Goal: Use online tool/utility: Utilize a website feature to perform a specific function

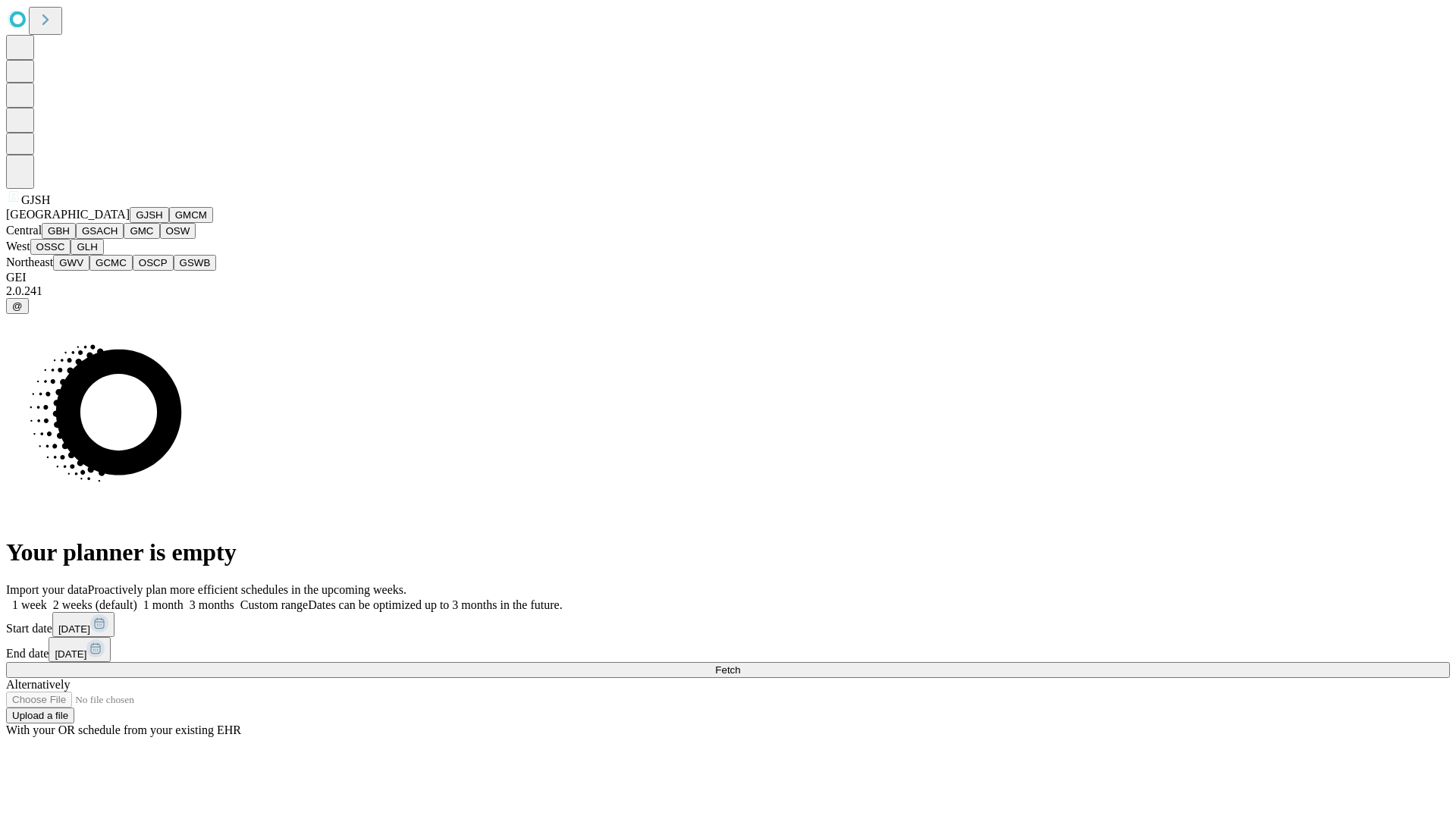
click at [130, 223] on button "GJSH" at bounding box center [149, 215] width 39 height 16
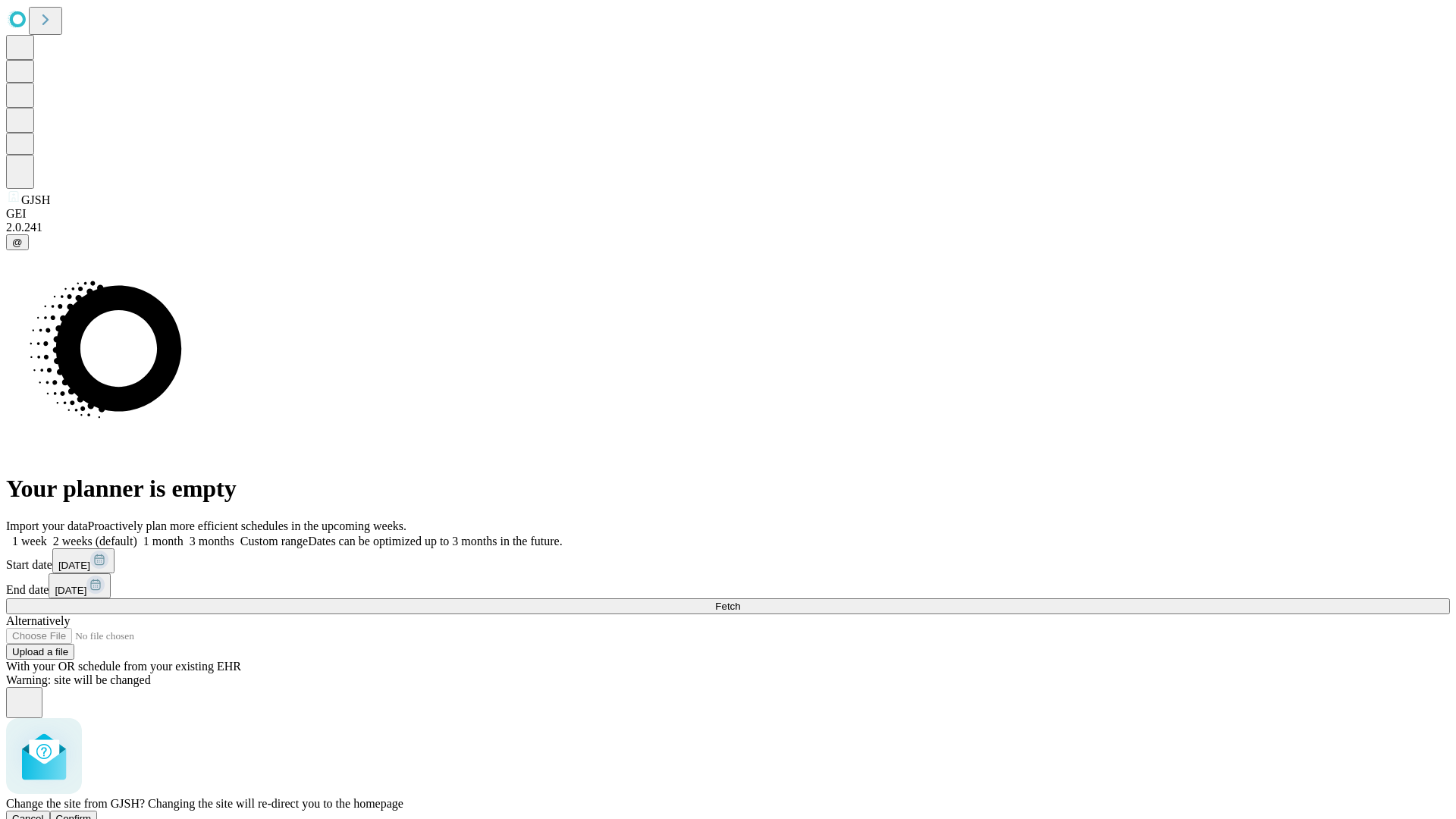
click at [92, 814] on span "Confirm" at bounding box center [74, 819] width 36 height 11
click at [138, 535] on label "2 weeks (default)" at bounding box center [92, 541] width 90 height 13
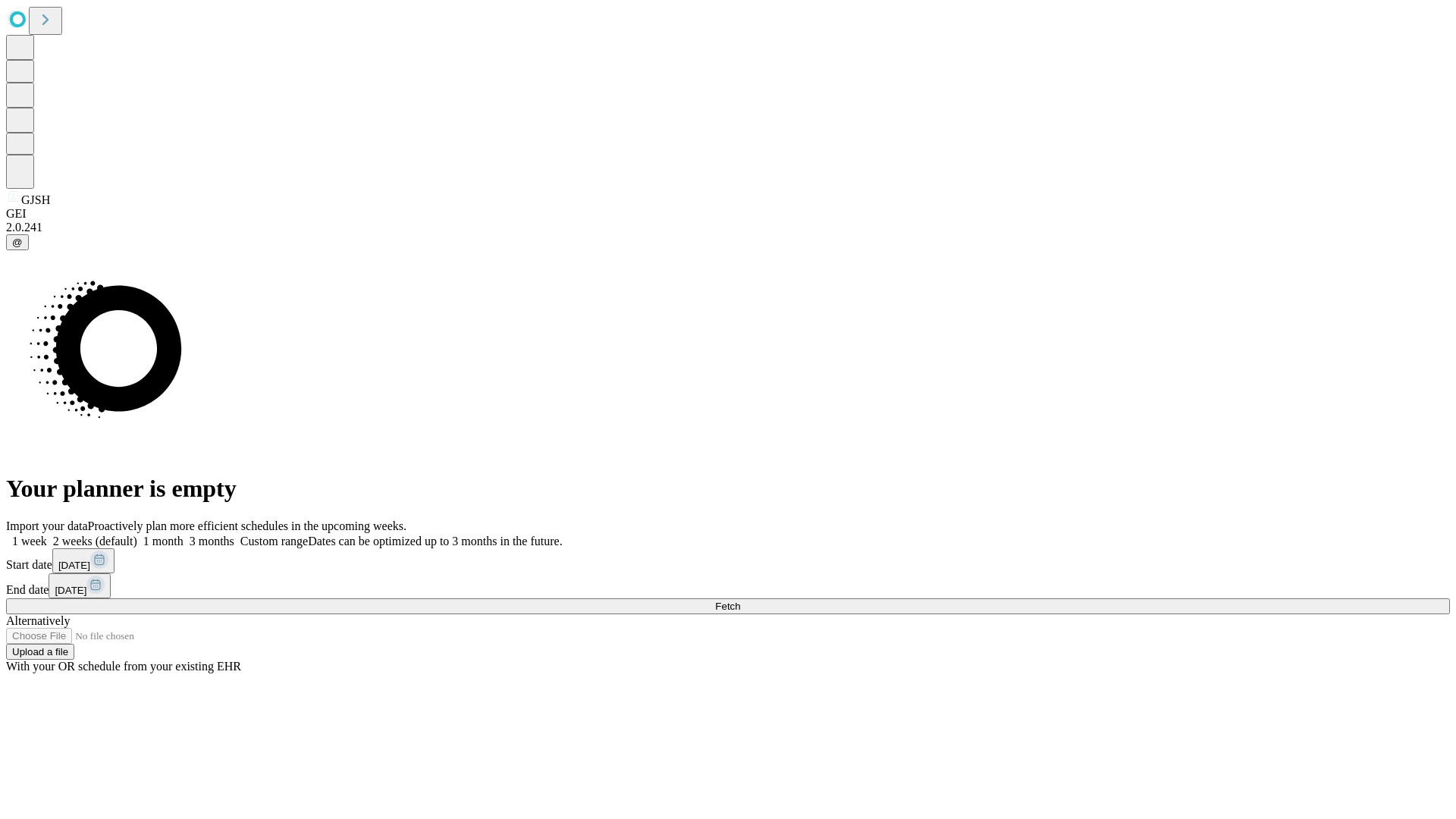
click at [740, 601] on span "Fetch" at bounding box center [728, 606] width 25 height 11
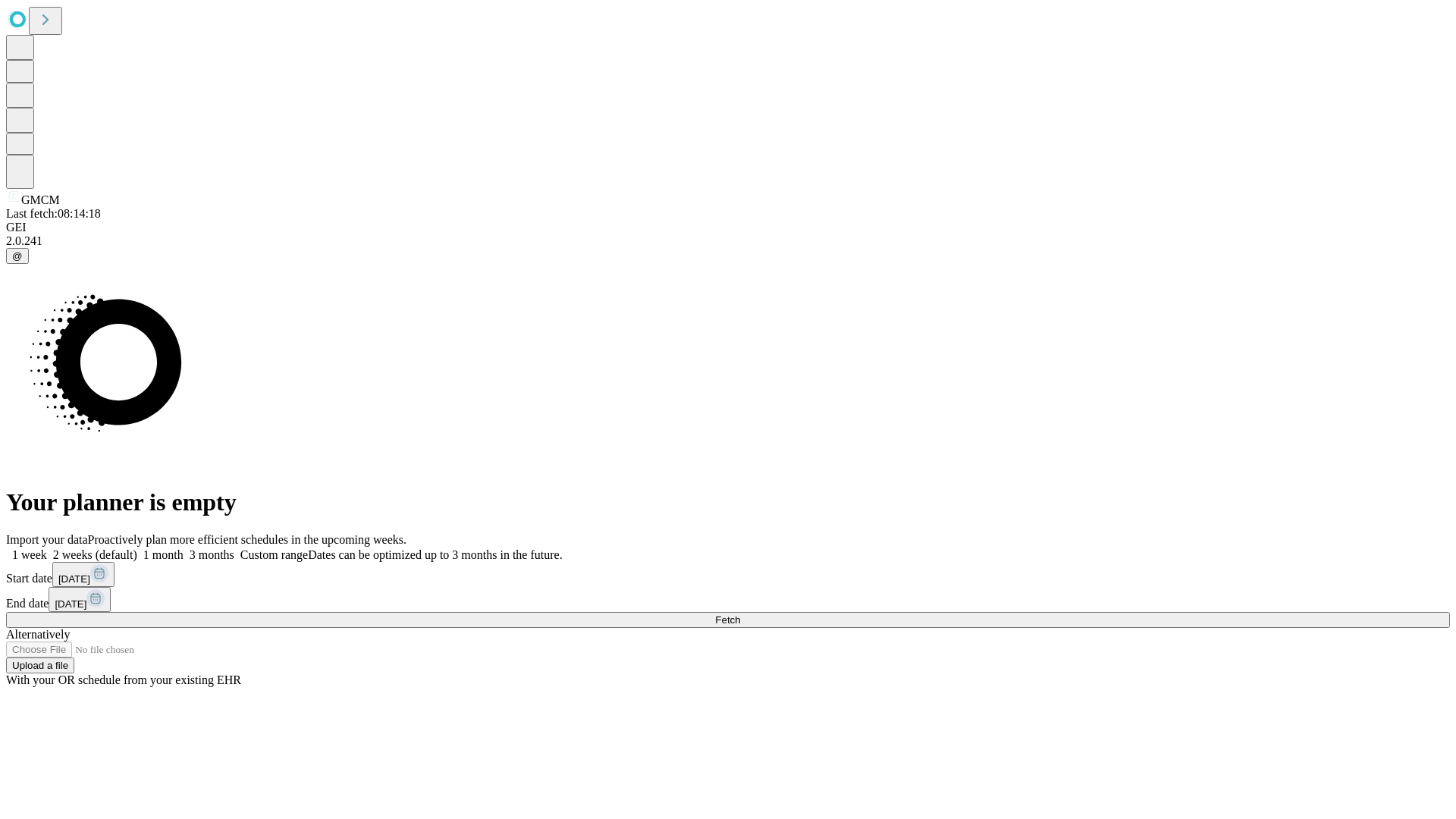
click at [138, 549] on label "2 weeks (default)" at bounding box center [92, 555] width 90 height 13
click at [740, 615] on span "Fetch" at bounding box center [728, 620] width 25 height 11
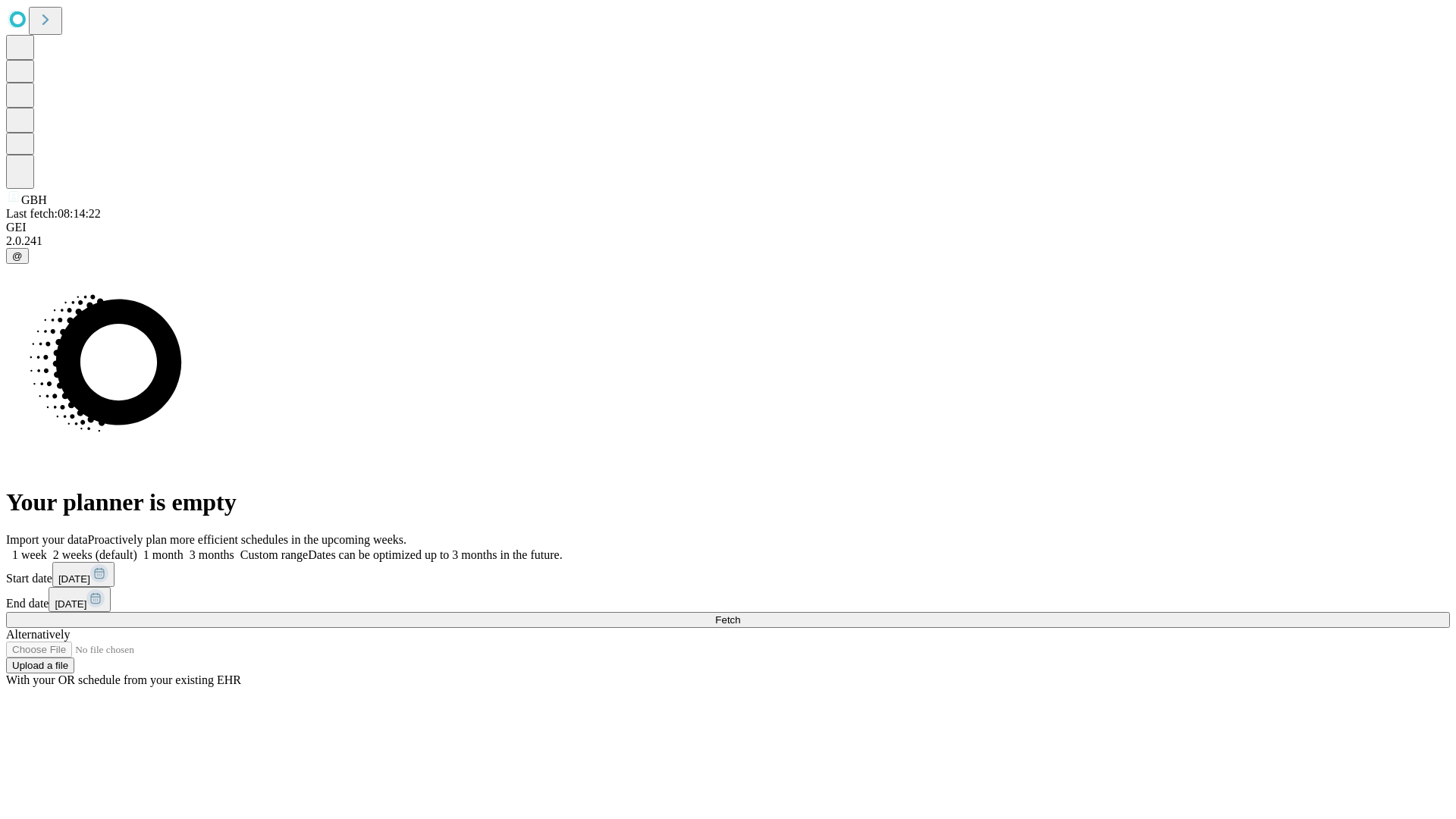
click at [740, 615] on span "Fetch" at bounding box center [728, 620] width 25 height 11
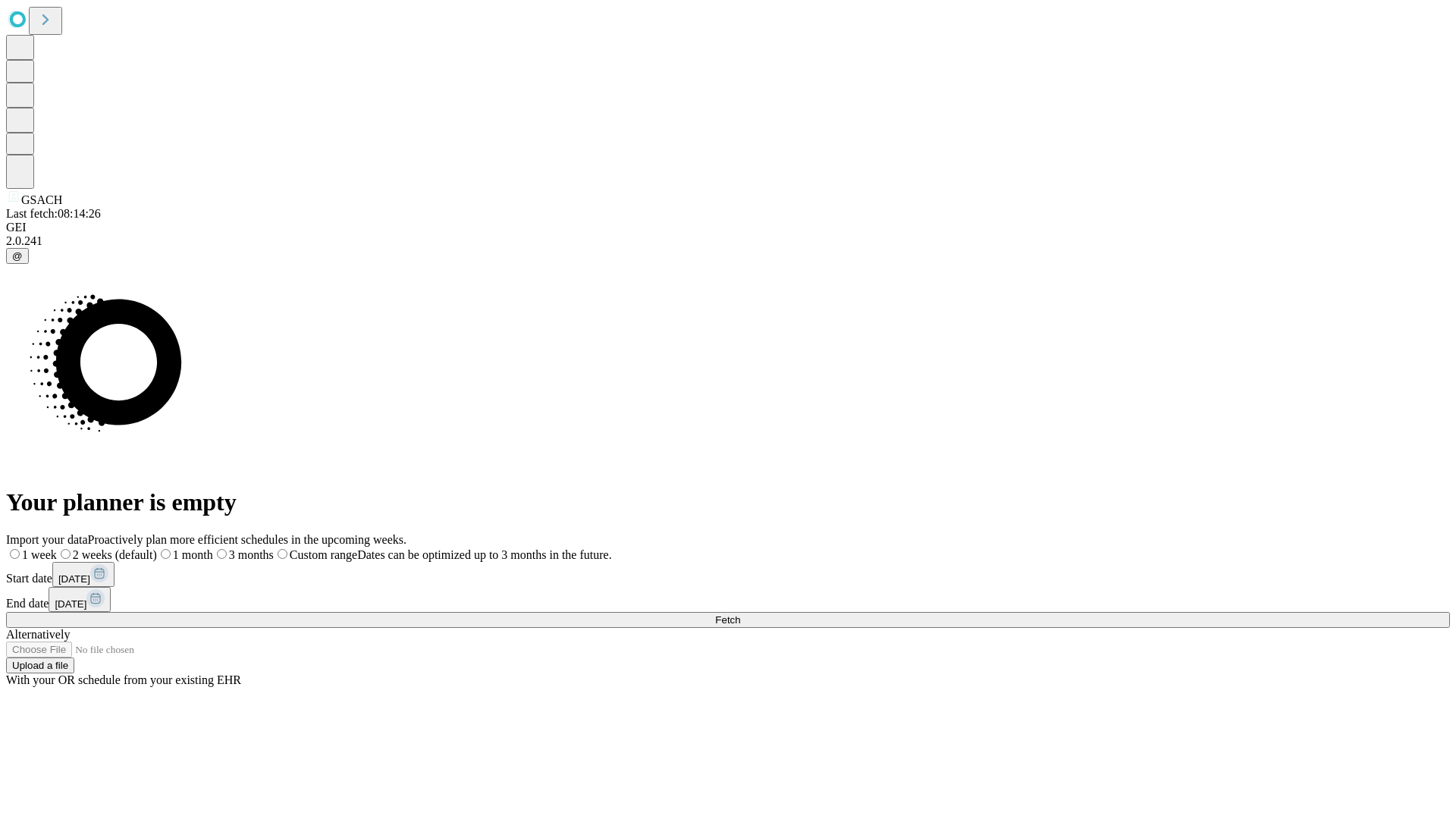
click at [740, 615] on span "Fetch" at bounding box center [728, 620] width 25 height 11
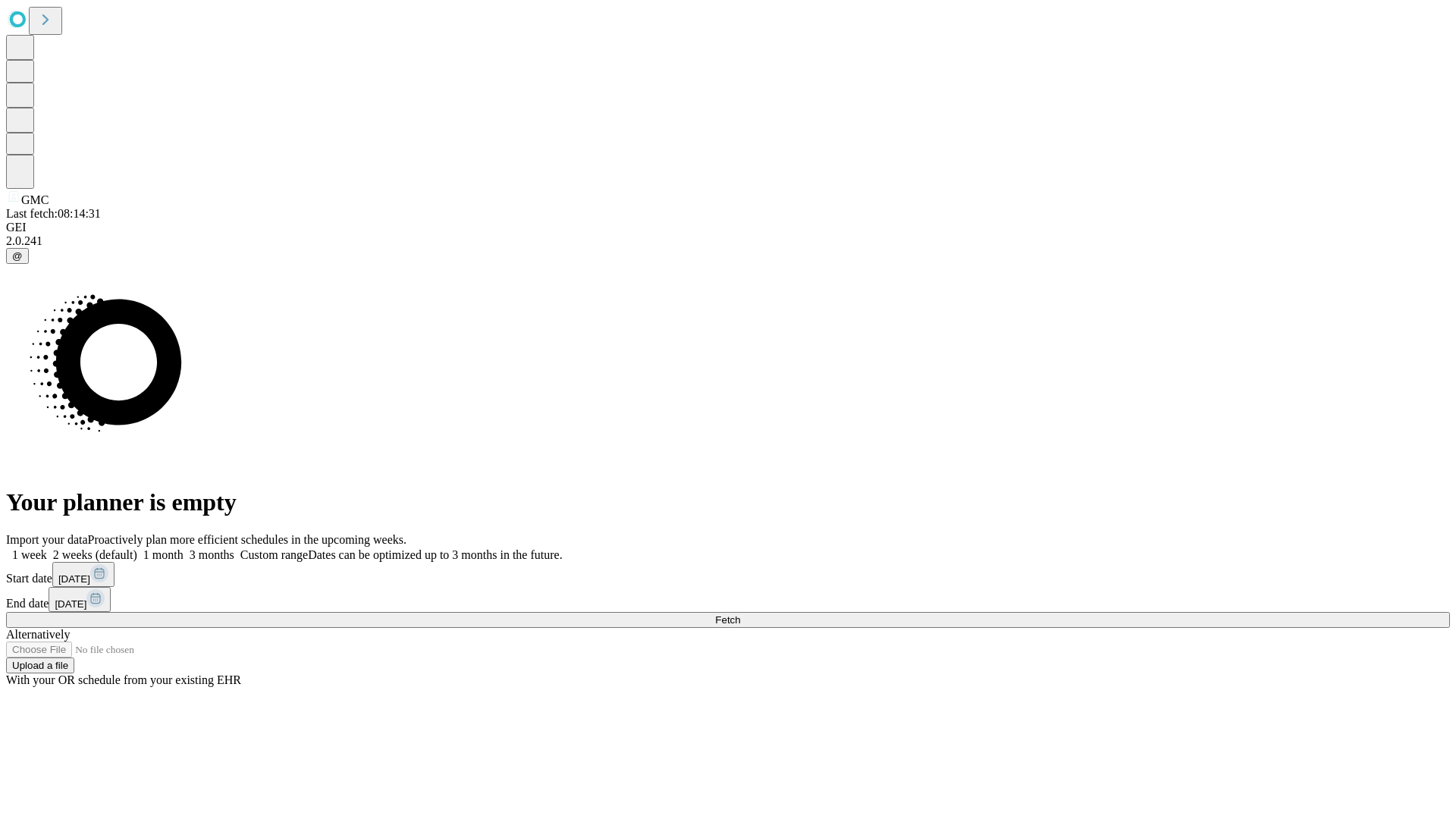
click at [138, 549] on label "2 weeks (default)" at bounding box center [92, 555] width 90 height 13
click at [740, 615] on span "Fetch" at bounding box center [728, 620] width 25 height 11
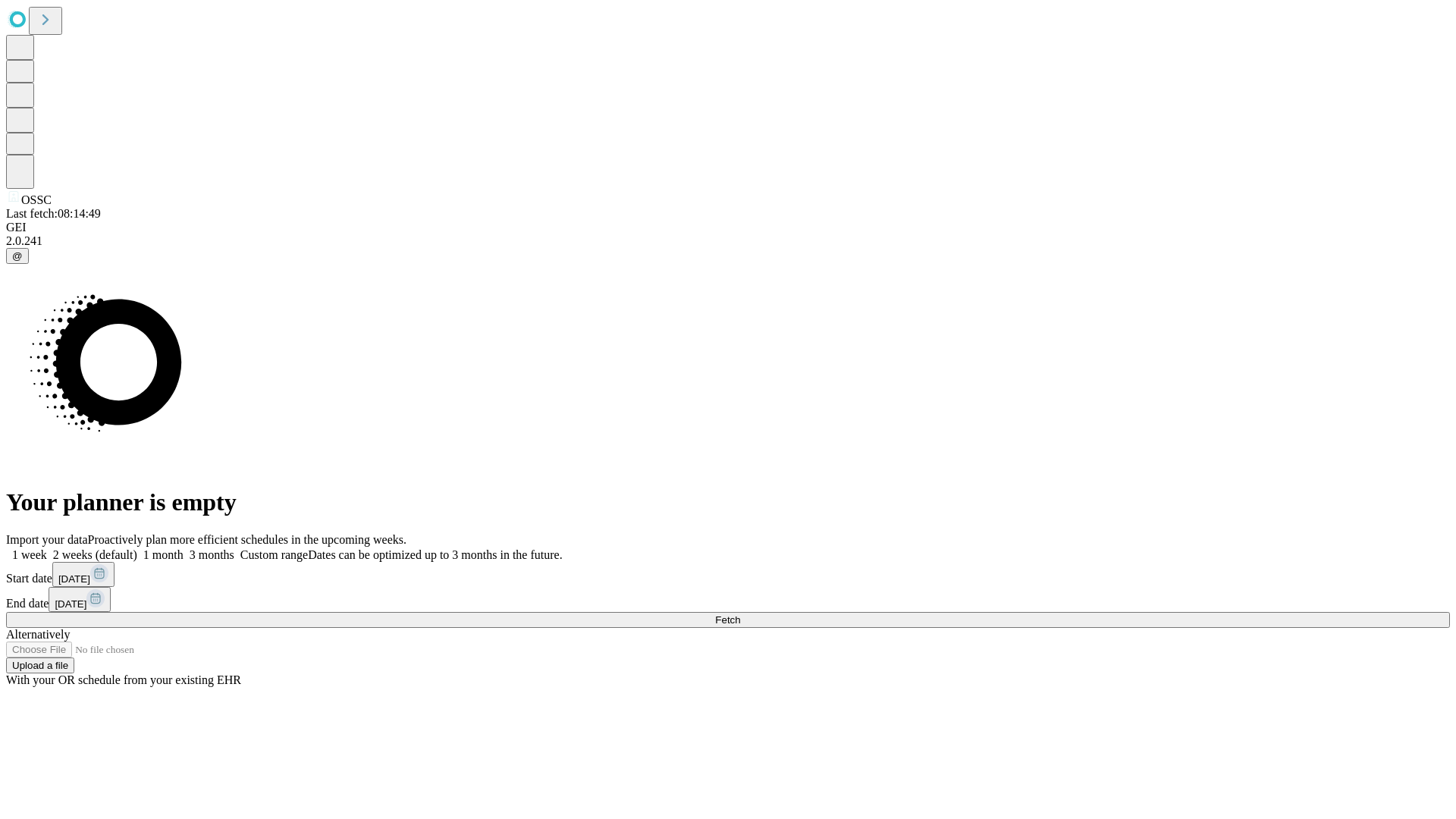
click at [138, 549] on label "2 weeks (default)" at bounding box center [92, 555] width 90 height 13
click at [740, 615] on span "Fetch" at bounding box center [728, 620] width 25 height 11
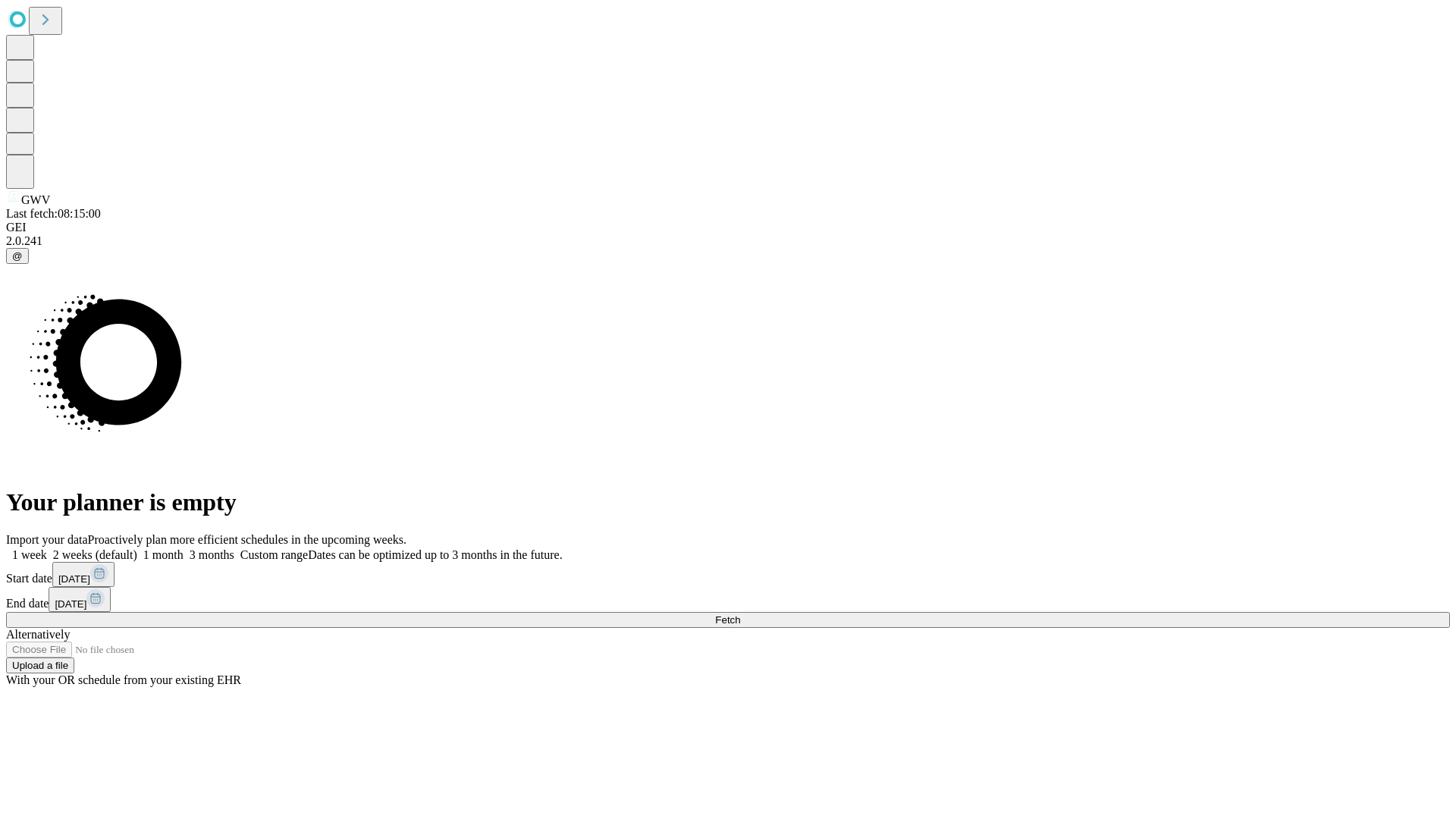
click at [138, 549] on label "2 weeks (default)" at bounding box center [92, 555] width 90 height 13
click at [740, 615] on span "Fetch" at bounding box center [728, 620] width 25 height 11
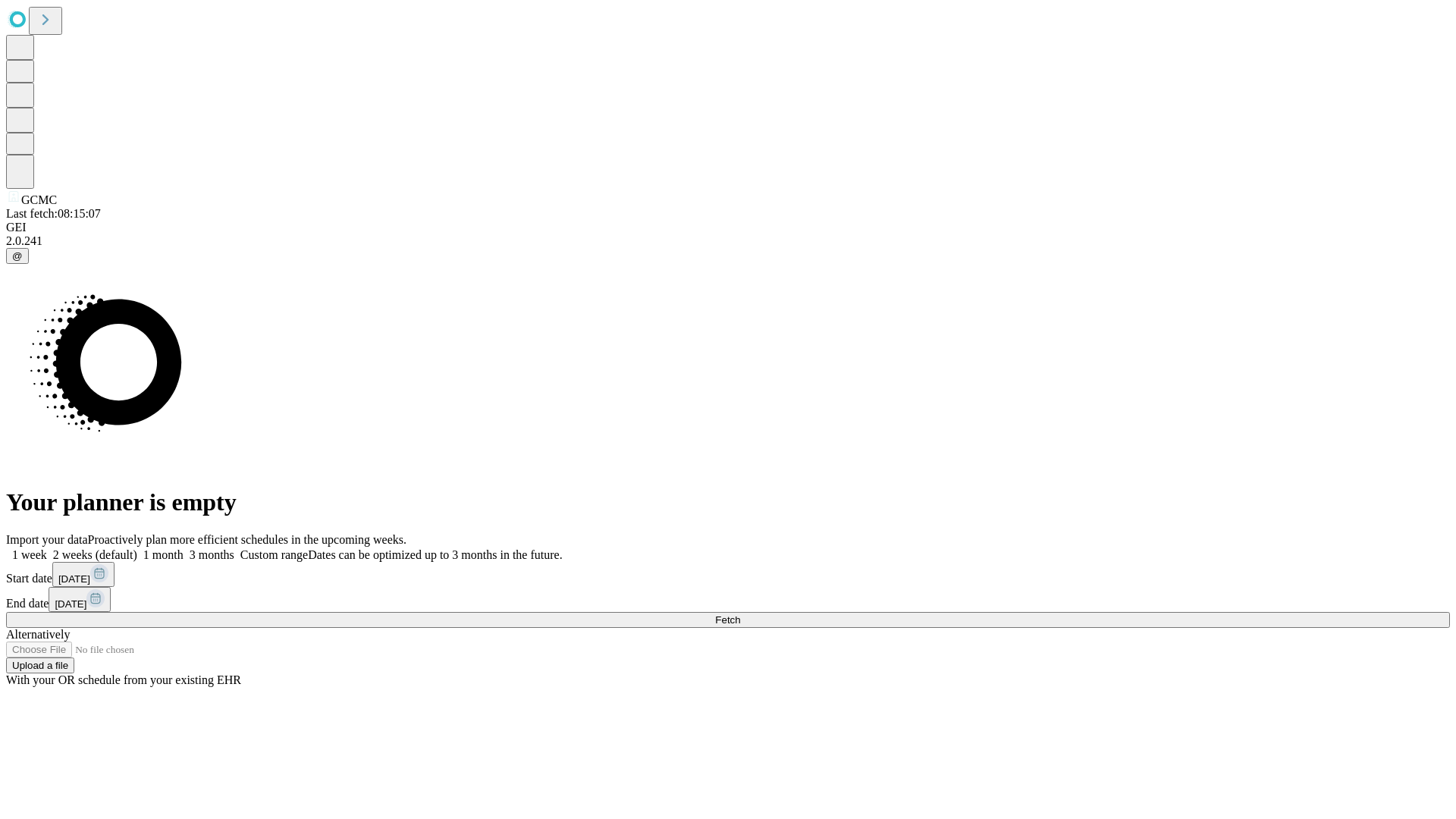
click at [138, 549] on label "2 weeks (default)" at bounding box center [92, 555] width 90 height 13
click at [740, 615] on span "Fetch" at bounding box center [728, 620] width 25 height 11
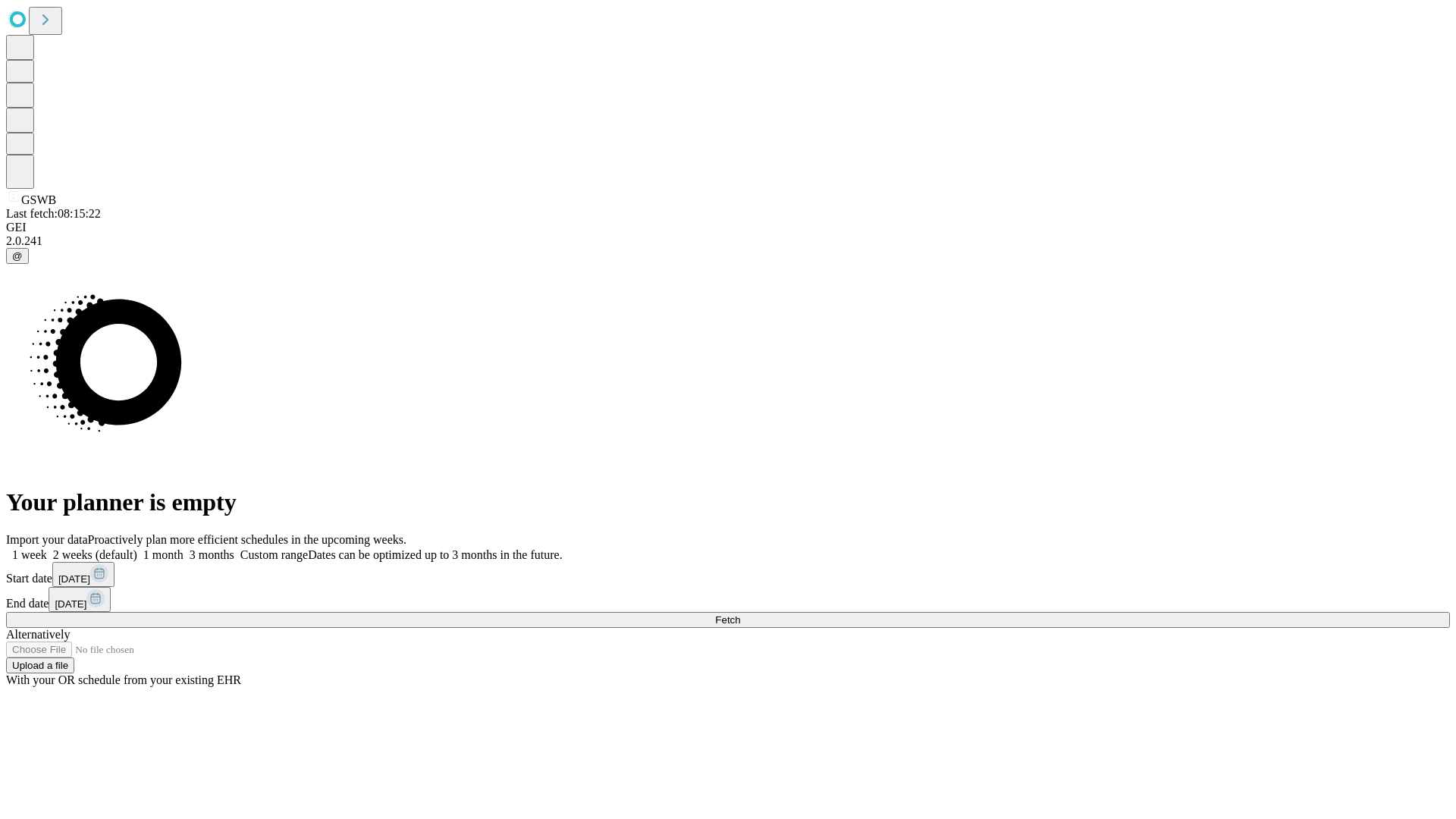
click at [740, 615] on span "Fetch" at bounding box center [728, 620] width 25 height 11
